Goal: Find specific page/section: Find specific page/section

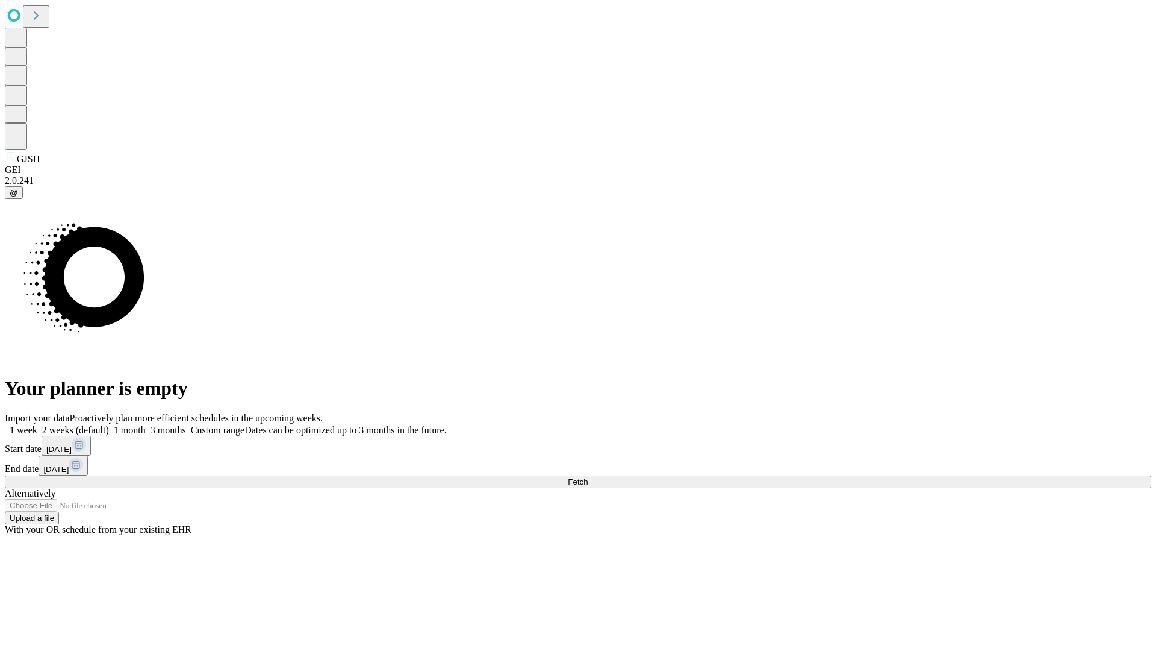
click at [588, 477] on span "Fetch" at bounding box center [578, 481] width 20 height 9
